Goal: Task Accomplishment & Management: Use online tool/utility

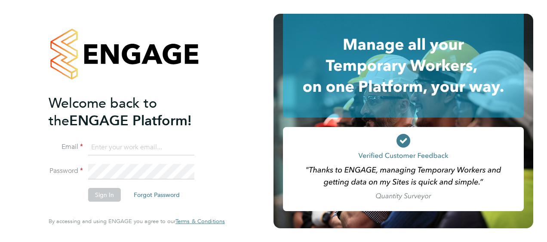
type input "sarah.hennebry@justice.gov.uk"
click at [100, 197] on button "Sign In" at bounding box center [104, 195] width 33 height 14
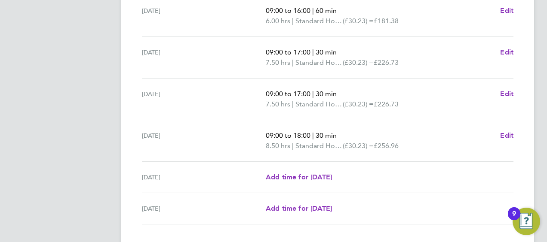
scroll to position [344, 0]
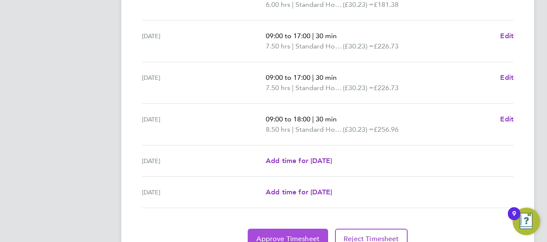
click at [281, 233] on button "Approve Timesheet" at bounding box center [288, 239] width 80 height 21
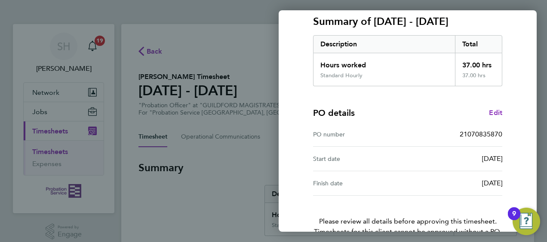
scroll to position [168, 0]
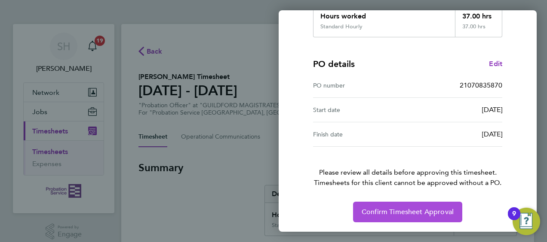
click at [457, 209] on button "Confirm Timesheet Approval" at bounding box center [407, 212] width 109 height 21
